Goal: Information Seeking & Learning: Compare options

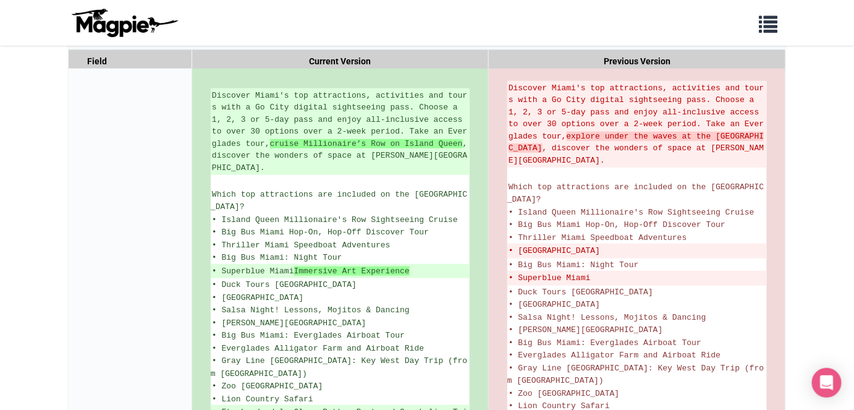
scroll to position [230, 0]
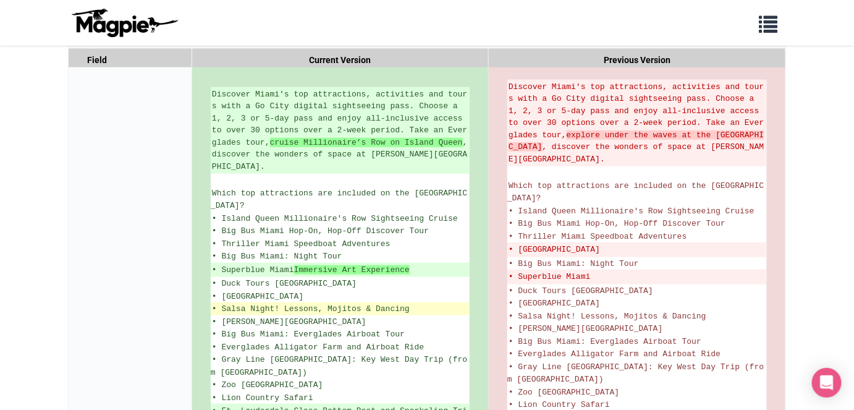
click at [337, 304] on span "• Salsa Night! Lessons, Mojitos & Dancing" at bounding box center [311, 308] width 198 height 9
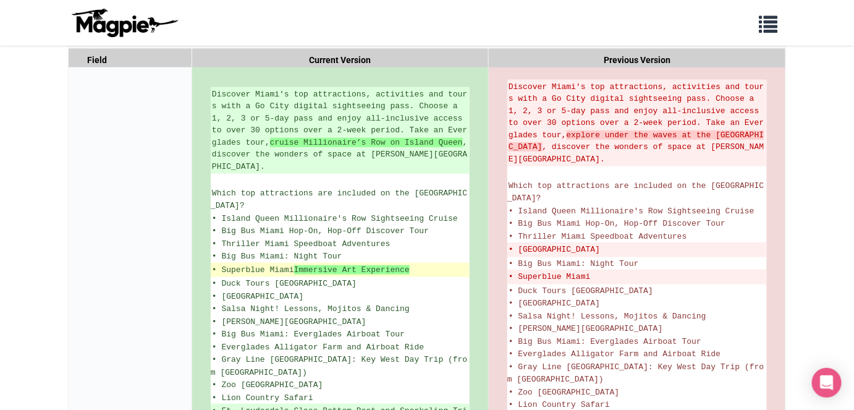
click at [225, 264] on ins "• Superblue Miami Immersive Art Experience" at bounding box center [340, 270] width 256 height 12
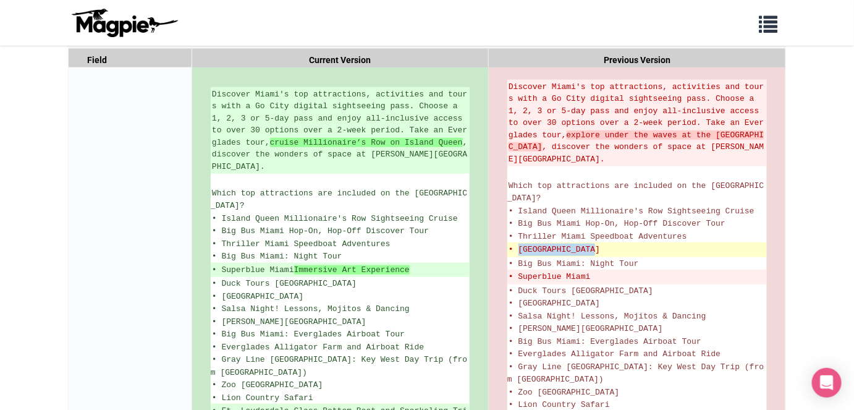
drag, startPoint x: 519, startPoint y: 235, endPoint x: 600, endPoint y: 236, distance: 81.5
click at [600, 243] on del "• [GEOGRAPHIC_DATA]" at bounding box center [636, 249] width 257 height 12
copy del "Miami Seaquarium"
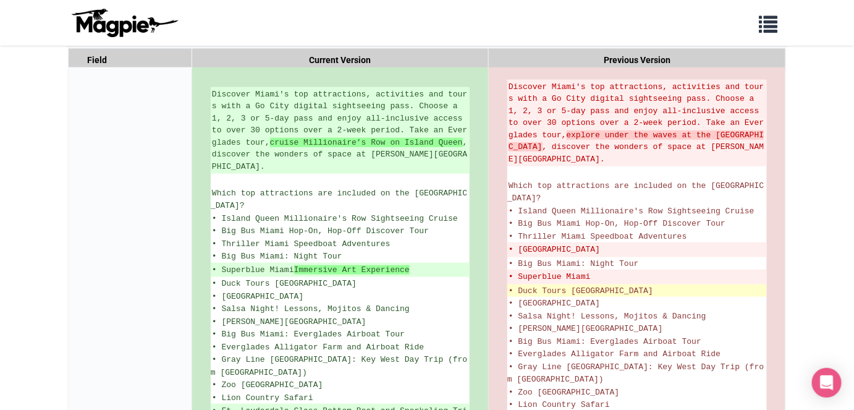
drag, startPoint x: 701, startPoint y: 274, endPoint x: 695, endPoint y: 271, distance: 6.9
click at [702, 284] on li "• Duck Tours [GEOGRAPHIC_DATA]" at bounding box center [636, 290] width 259 height 13
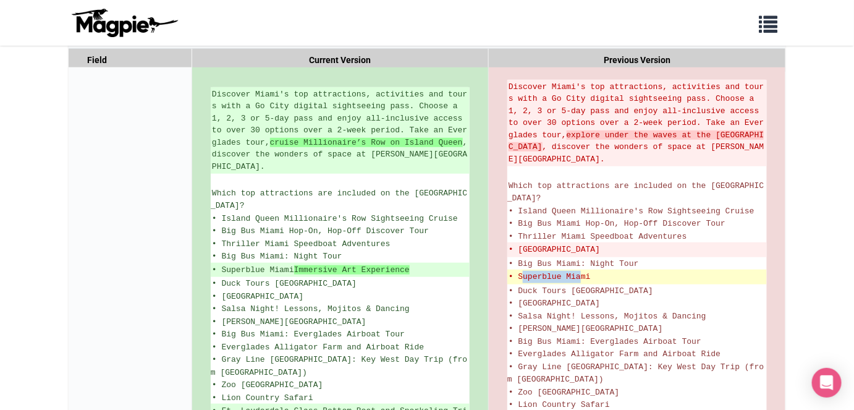
drag, startPoint x: 522, startPoint y: 264, endPoint x: 579, endPoint y: 266, distance: 57.5
click at [579, 271] on del "• Superblue Miami" at bounding box center [636, 277] width 257 height 12
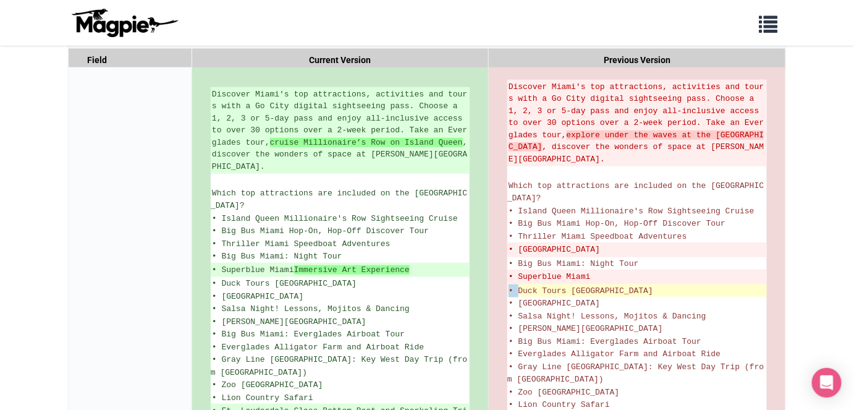
drag, startPoint x: 519, startPoint y: 273, endPoint x: 560, endPoint y: 271, distance: 40.2
click at [560, 284] on li "• Duck Tours [GEOGRAPHIC_DATA]" at bounding box center [636, 290] width 259 height 13
drag, startPoint x: 561, startPoint y: 274, endPoint x: 534, endPoint y: 276, distance: 26.7
click at [561, 286] on span "• Duck Tours [GEOGRAPHIC_DATA]" at bounding box center [580, 290] width 145 height 9
drag, startPoint x: 518, startPoint y: 275, endPoint x: 563, endPoint y: 274, distance: 44.5
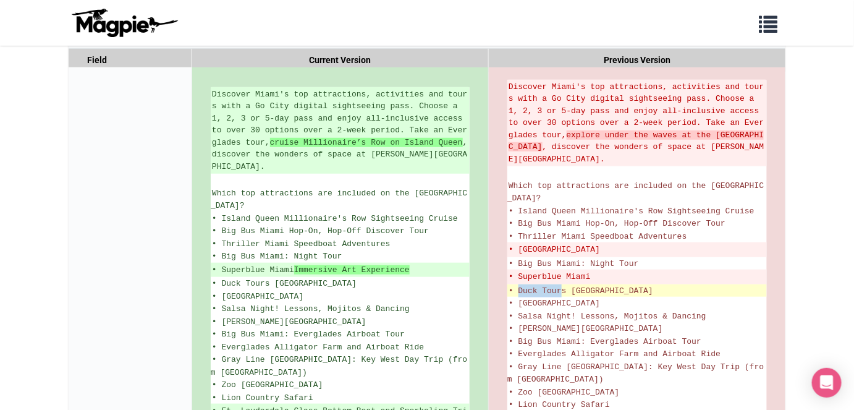
click at [563, 286] on span "• Duck Tours [GEOGRAPHIC_DATA]" at bounding box center [580, 290] width 145 height 9
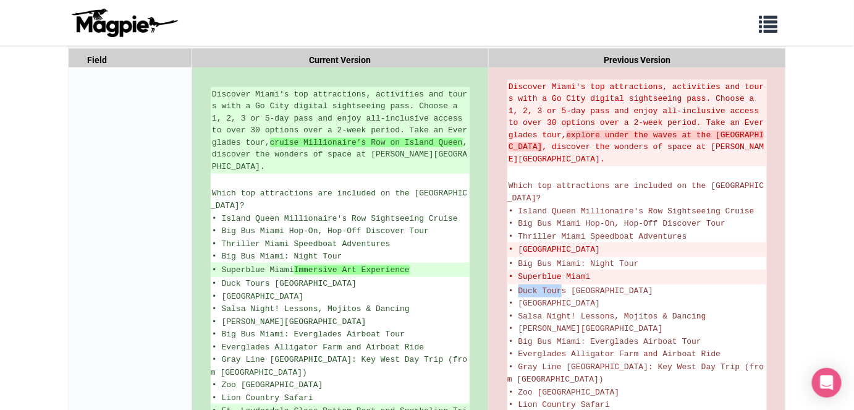
copy span "Duck Tour"
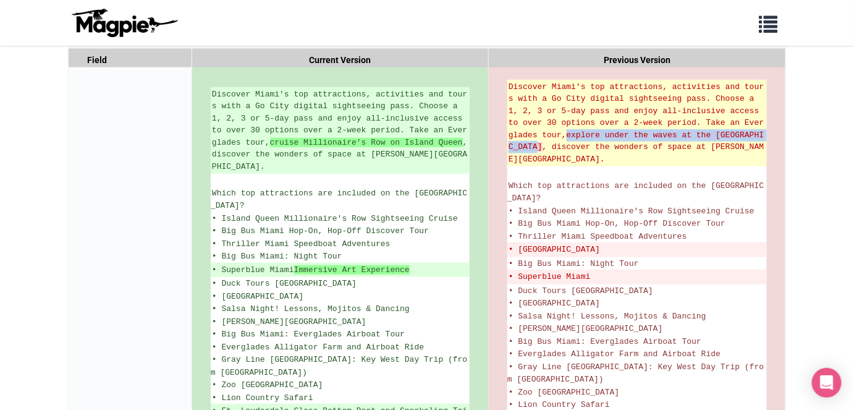
drag, startPoint x: 573, startPoint y: 133, endPoint x: 540, endPoint y: 147, distance: 35.7
click at [540, 147] on strong "explore under the waves at the [GEOGRAPHIC_DATA]" at bounding box center [635, 141] width 255 height 22
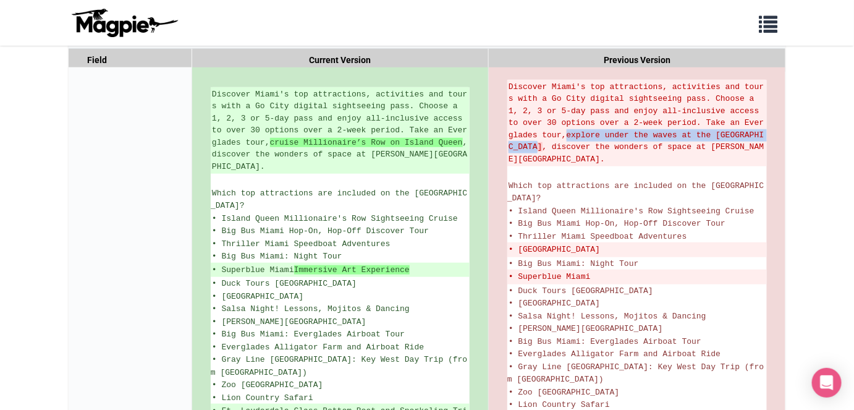
copy strong "explore under the waves at the [GEOGRAPHIC_DATA]"
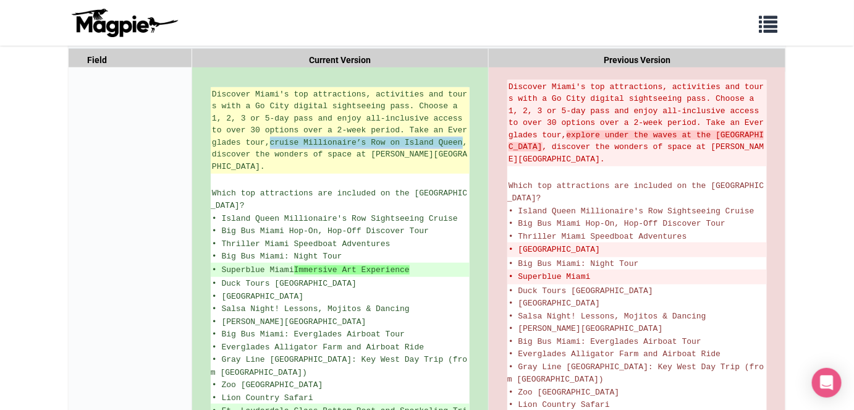
drag, startPoint x: 277, startPoint y: 141, endPoint x: 216, endPoint y: 154, distance: 61.9
click at [270, 147] on strong "cruise Millionaire’s Row on Island Queen" at bounding box center [366, 142] width 193 height 9
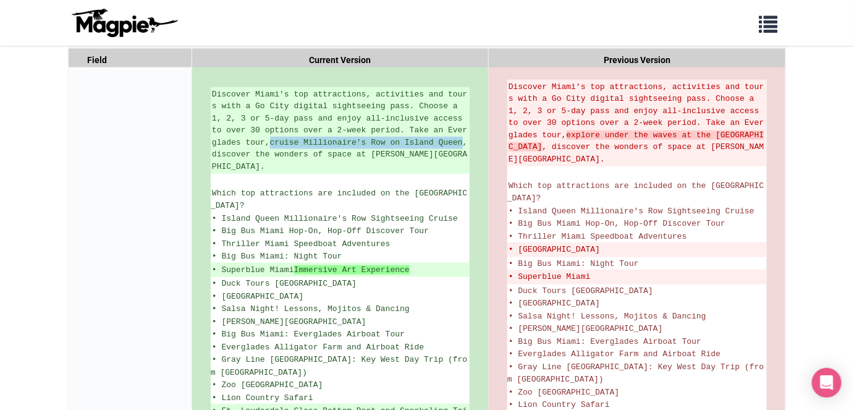
copy strong "cruise Millionaire’s Row on Island Queen"
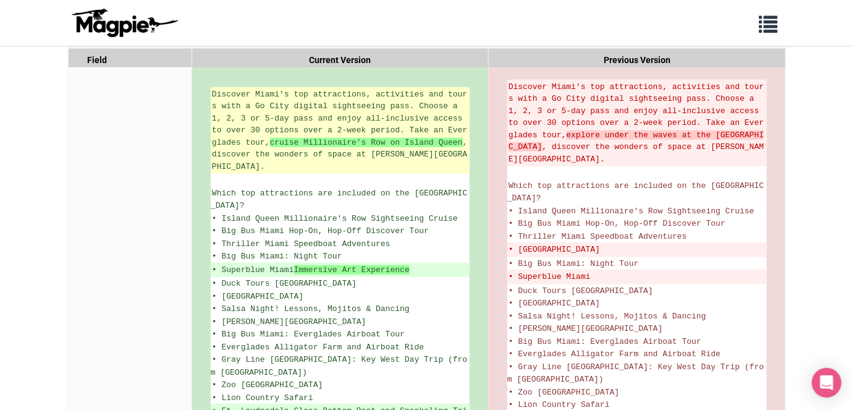
click at [267, 164] on ins "Discover Miami's top attractions, activities and tours with a Go City digital s…" at bounding box center [340, 130] width 256 height 85
click at [277, 149] on ins "Discover Miami's top attractions, activities and tours with a Go City digital s…" at bounding box center [340, 130] width 256 height 85
click at [229, 164] on ins "Discover Miami's top attractions, activities and tours with a Go City digital s…" at bounding box center [340, 130] width 256 height 85
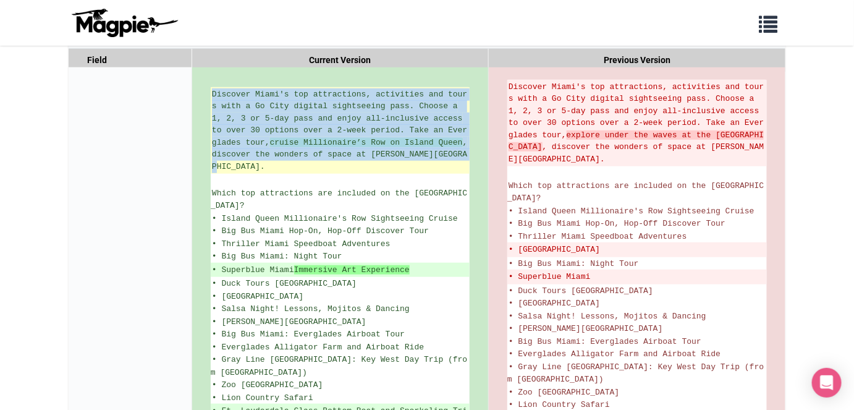
drag, startPoint x: 233, startPoint y: 165, endPoint x: 211, endPoint y: 99, distance: 69.7
click at [211, 99] on li "Discover Miami's top attractions, activities and tours with a Go City digital s…" at bounding box center [340, 130] width 259 height 87
copy ins "Discover Miami's top attractions, activities and tours with a Go City digital s…"
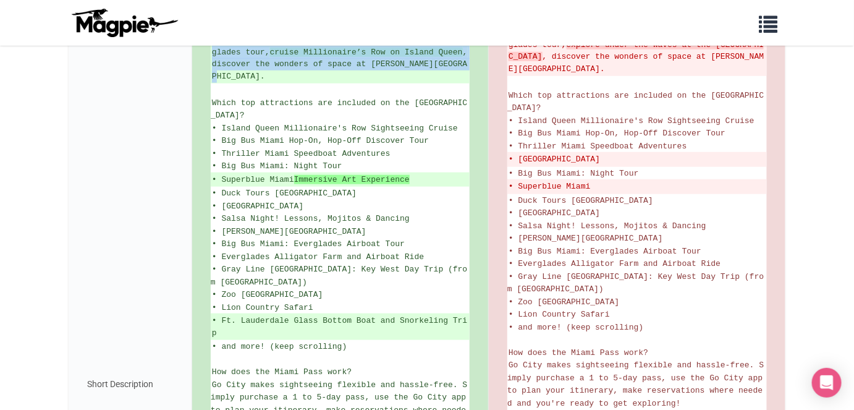
scroll to position [331, 0]
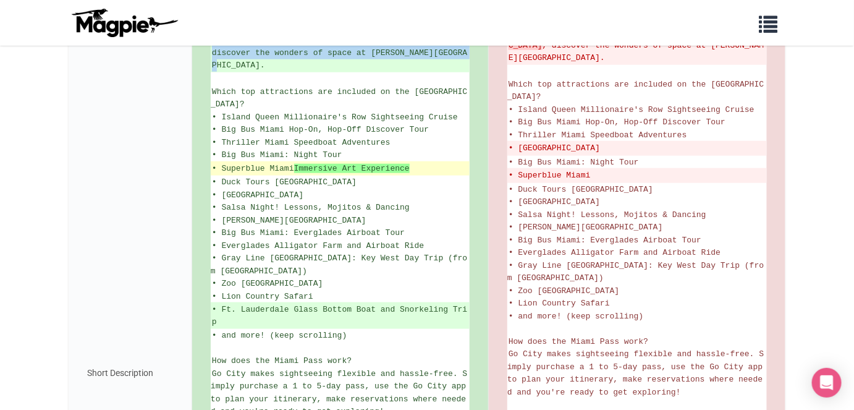
drag, startPoint x: 298, startPoint y: 153, endPoint x: 418, endPoint y: 151, distance: 119.8
click at [418, 162] on ins "• Superblue Miami Immersive Art Experience" at bounding box center [340, 168] width 256 height 12
copy strong "Immersive Art Experience"
drag, startPoint x: 223, startPoint y: 150, endPoint x: 415, endPoint y: 149, distance: 192.1
click at [415, 162] on ins "• Superblue Miami Immersive Art Experience" at bounding box center [340, 168] width 256 height 12
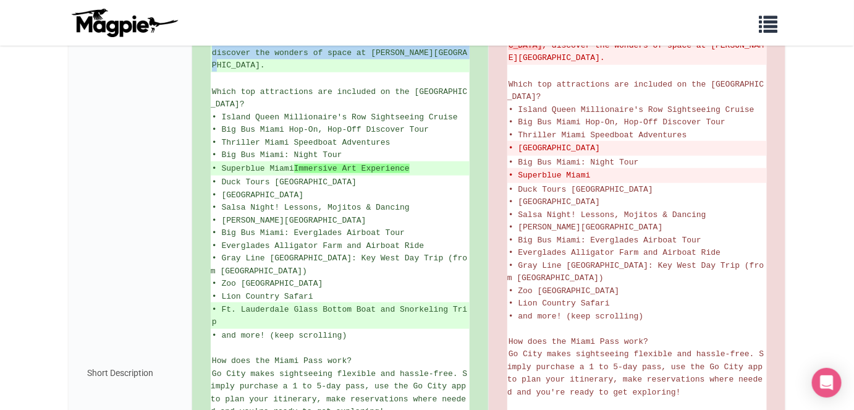
copy ins "Superblue Miami Immersive Art Experience"
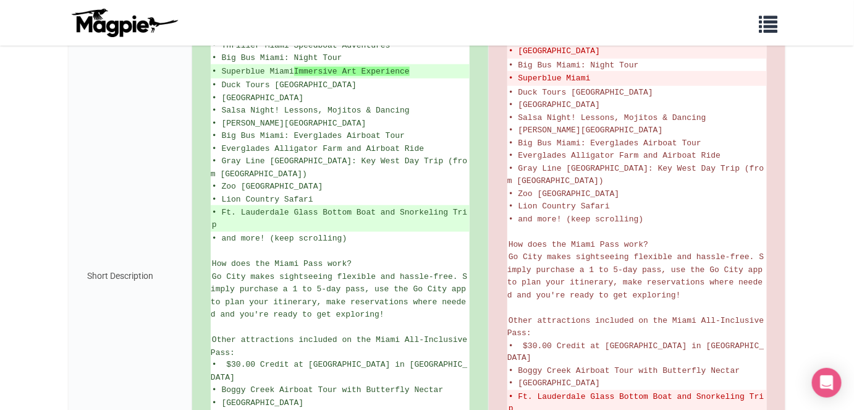
scroll to position [433, 0]
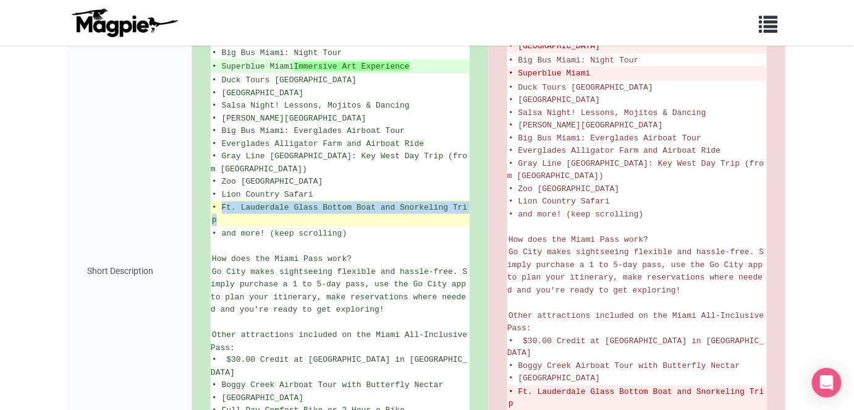
drag, startPoint x: 223, startPoint y: 178, endPoint x: 222, endPoint y: 189, distance: 11.2
click at [222, 201] on ins "• Ft. Lauderdale Glass Bottom Boat and Snorkeling Trip" at bounding box center [340, 213] width 256 height 24
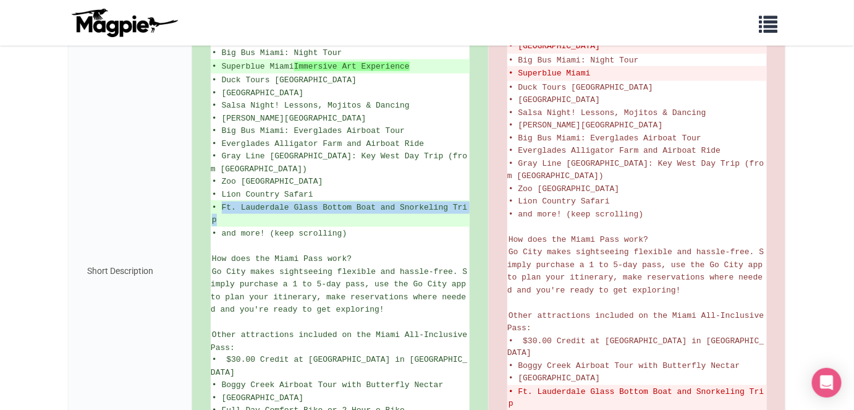
copy ins "Ft. Lauderdale Glass Bottom Boat and Snorkeling Trip"
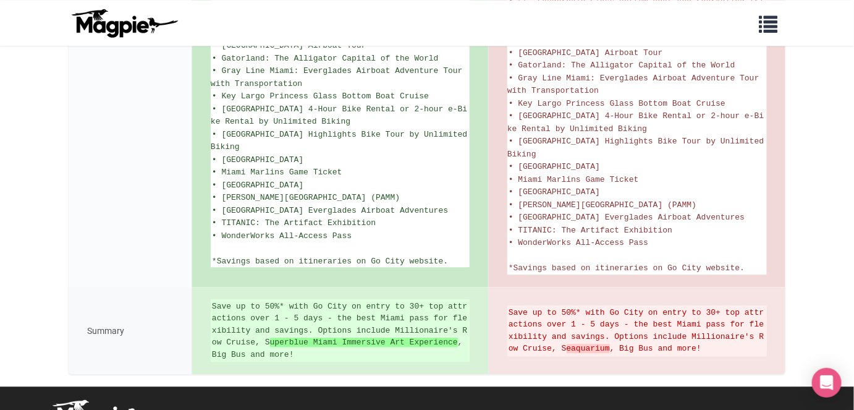
scroll to position [830, 0]
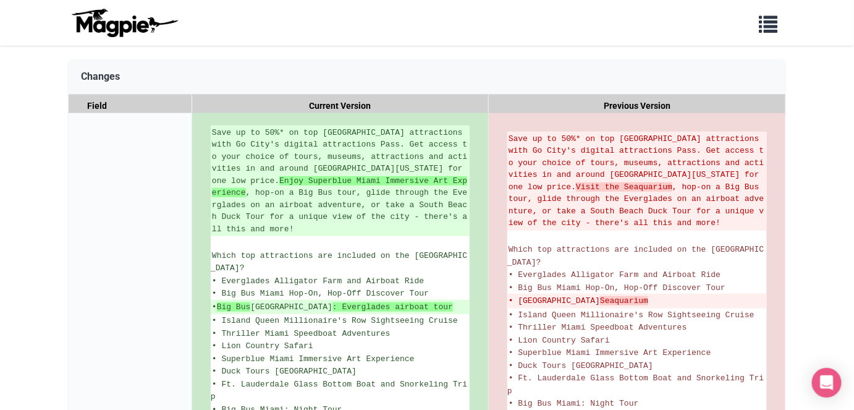
scroll to position [188, 0]
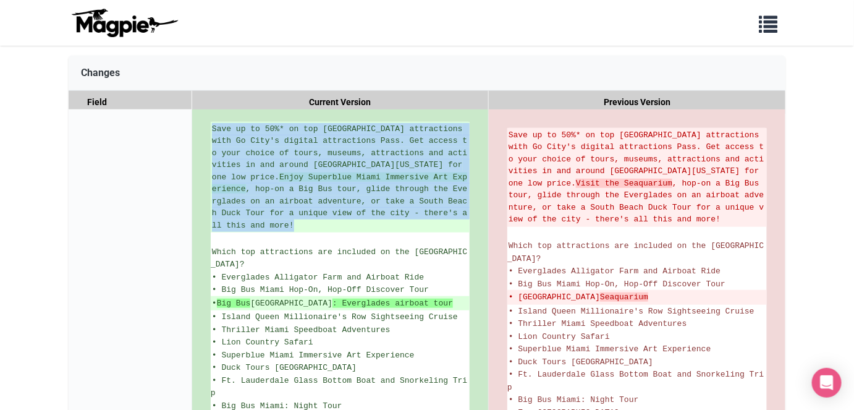
drag, startPoint x: 403, startPoint y: 214, endPoint x: 208, endPoint y: 138, distance: 209.8
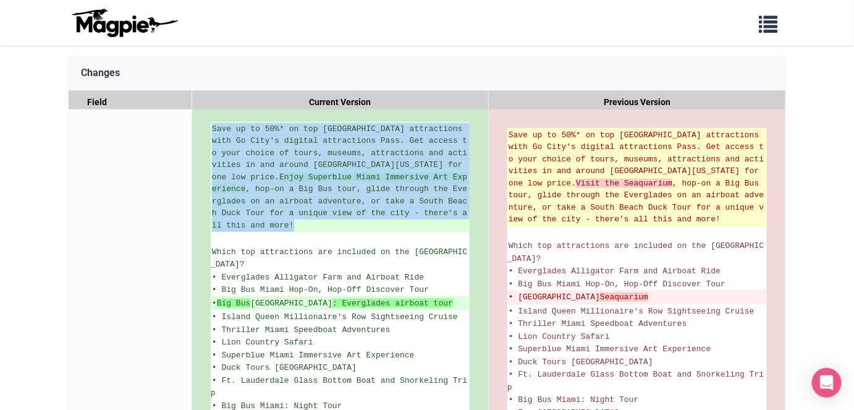
copy ins "Save up to 50%* on top Miami attractions with Go City's digital attractions Pas…"
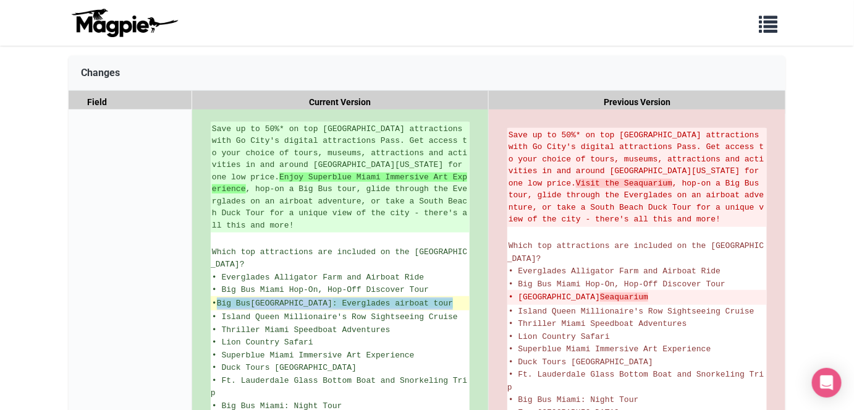
drag, startPoint x: 405, startPoint y: 276, endPoint x: 224, endPoint y: 279, distance: 181.0
click at [224, 297] on ins "• Big Bus Miami : Everglades airboat tour" at bounding box center [340, 303] width 256 height 12
copy ins "Big Bus Miami : Everglades airboat tour"
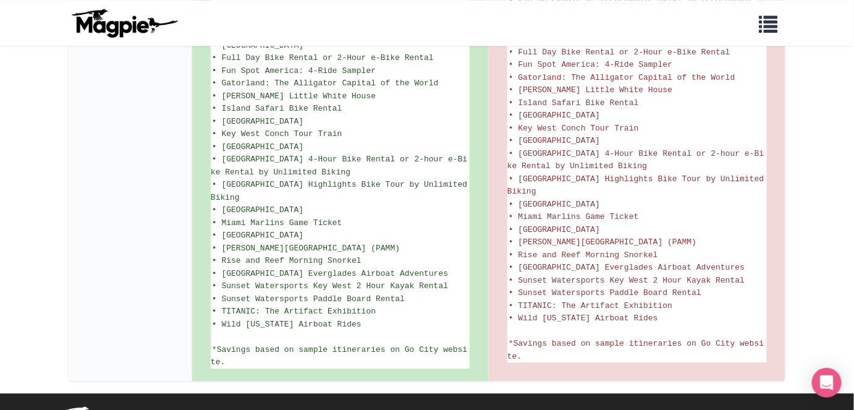
scroll to position [813, 0]
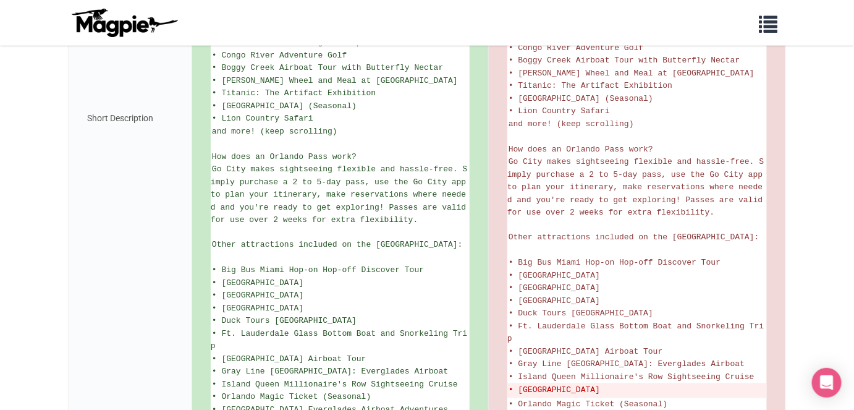
scroll to position [611, 0]
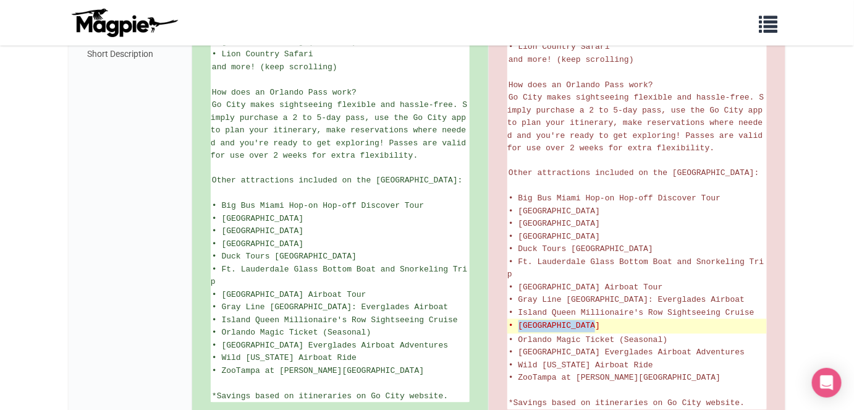
drag, startPoint x: 519, startPoint y: 316, endPoint x: 611, endPoint y: 320, distance: 92.7
click at [611, 320] on del "• [GEOGRAPHIC_DATA]" at bounding box center [636, 326] width 257 height 12
copy del "Miami Seaquarium"
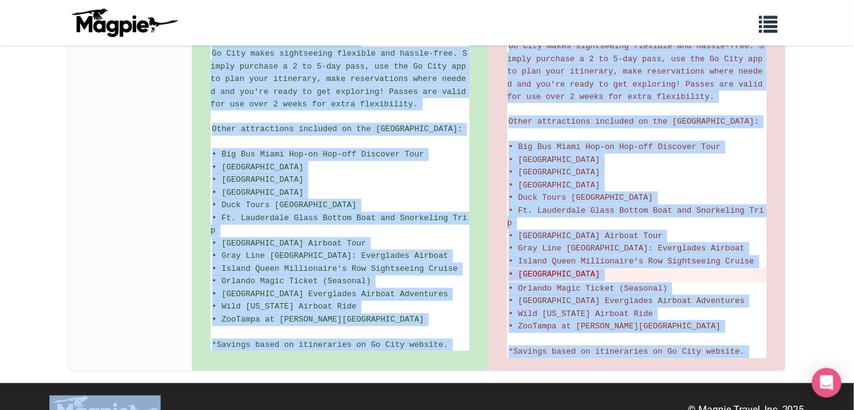
scroll to position [677, 0]
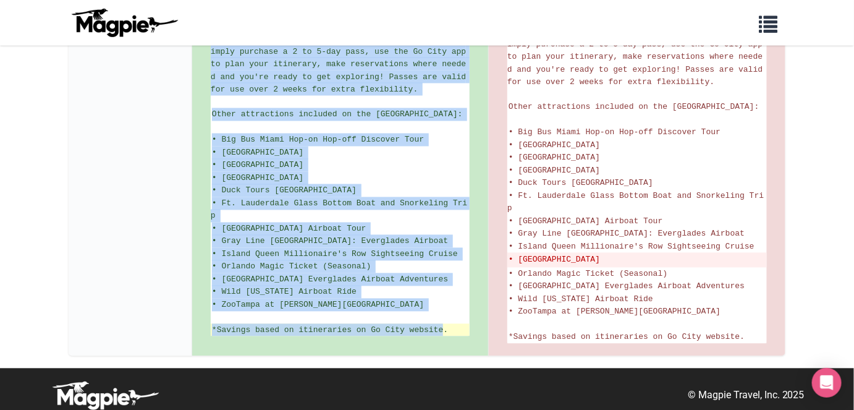
drag, startPoint x: 212, startPoint y: 125, endPoint x: 443, endPoint y: 330, distance: 308.5
copy ul "Which top attractions are included on the Orlando Pass? • Wonderworks Orlando A…"
